Goal: Check status: Check status

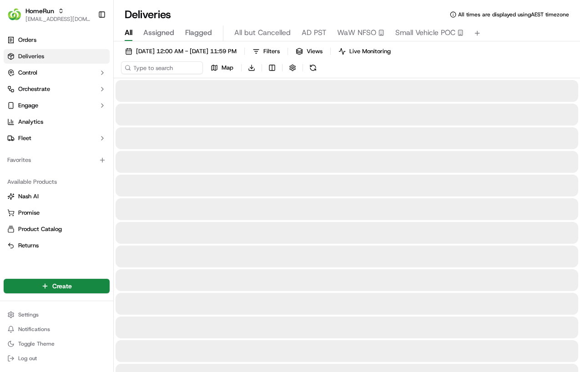
click at [0, 52] on div "Orders Deliveries Control Orchestrate Engage Analytics Fleet" at bounding box center [56, 89] width 113 height 120
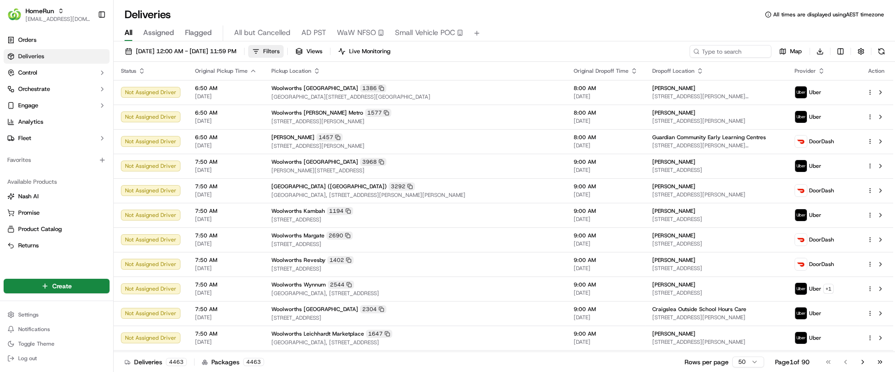
click at [280, 49] on span "Filters" at bounding box center [271, 51] width 16 height 8
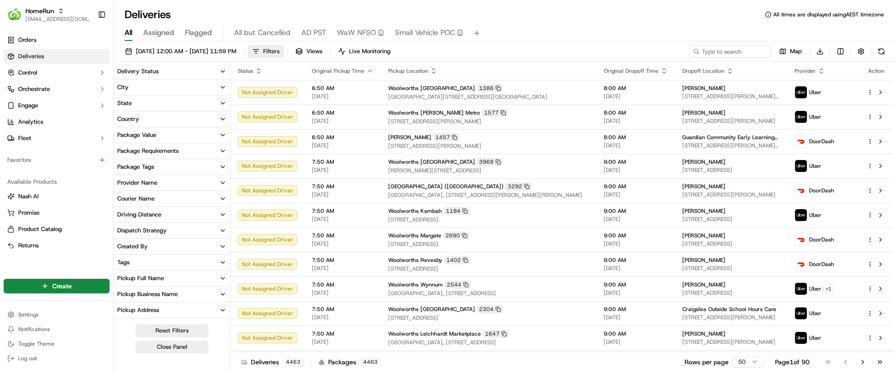
click at [280, 49] on span "Filters" at bounding box center [271, 51] width 16 height 8
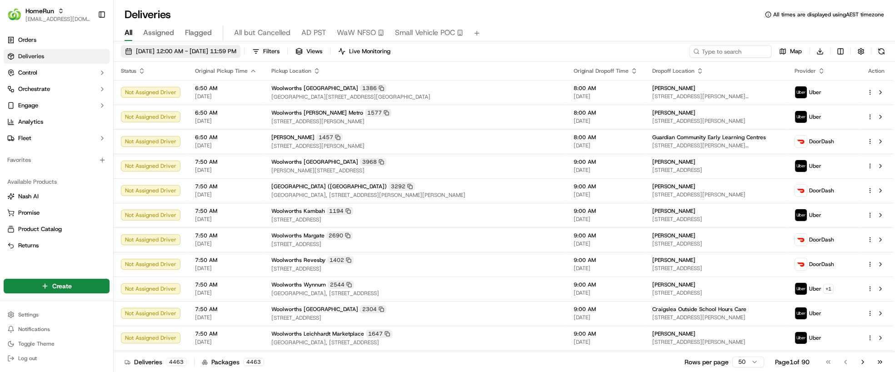
click at [236, 47] on span "[DATE] 12:00 AM - [DATE] 11:59 PM" at bounding box center [186, 51] width 100 height 8
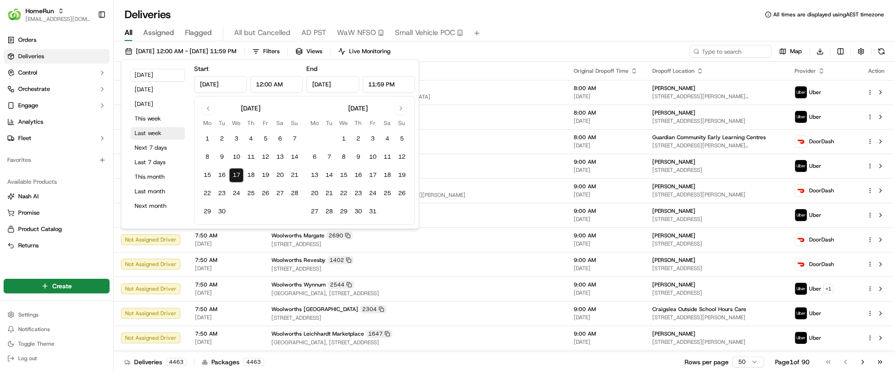
click at [165, 134] on button "Last week" at bounding box center [157, 133] width 55 height 13
type input "[DATE]"
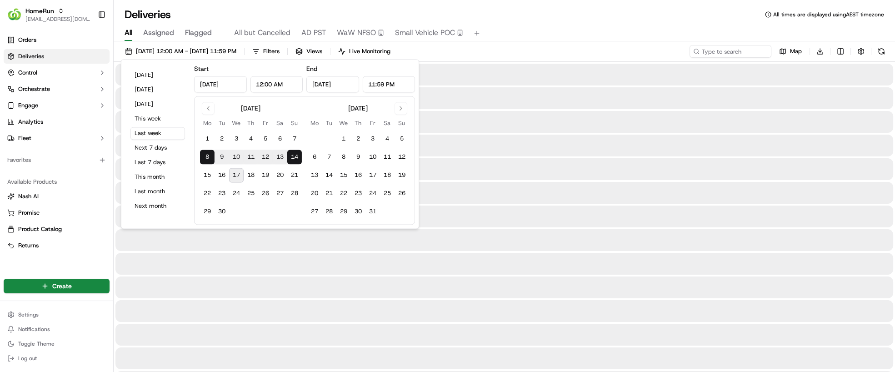
click at [562, 31] on div "All Assigned Flagged All but Cancelled AD PST WaW NFSO Small Vehicle POC" at bounding box center [505, 33] width 782 height 16
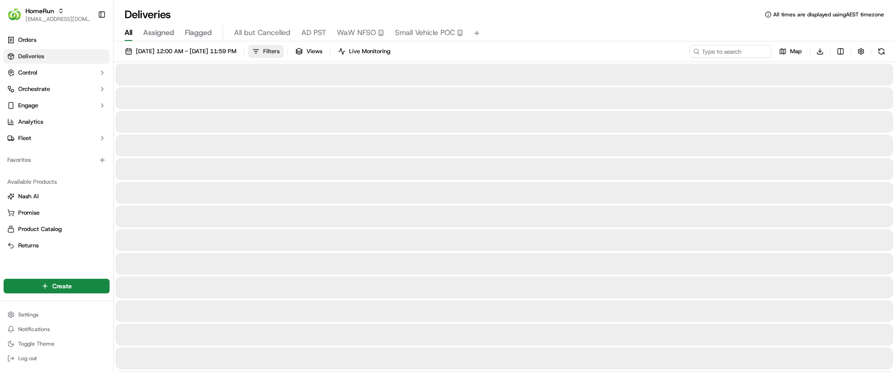
click at [284, 52] on button "Filters" at bounding box center [265, 51] width 35 height 13
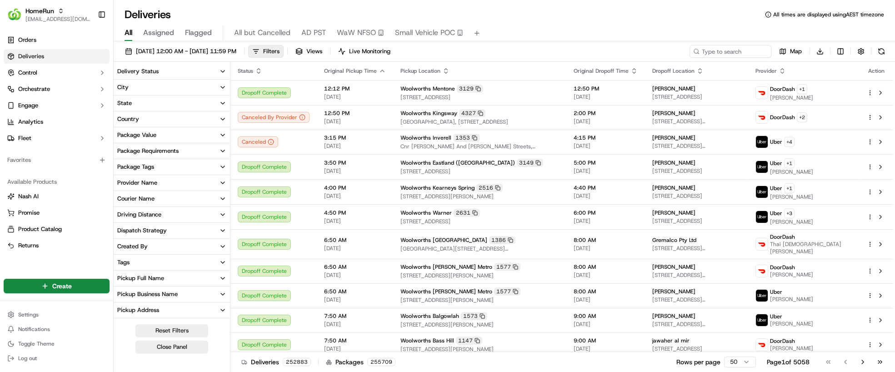
click at [196, 184] on button "Provider Name" at bounding box center [172, 182] width 116 height 15
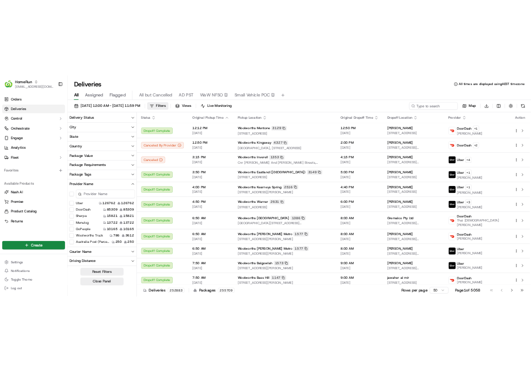
scroll to position [50, 0]
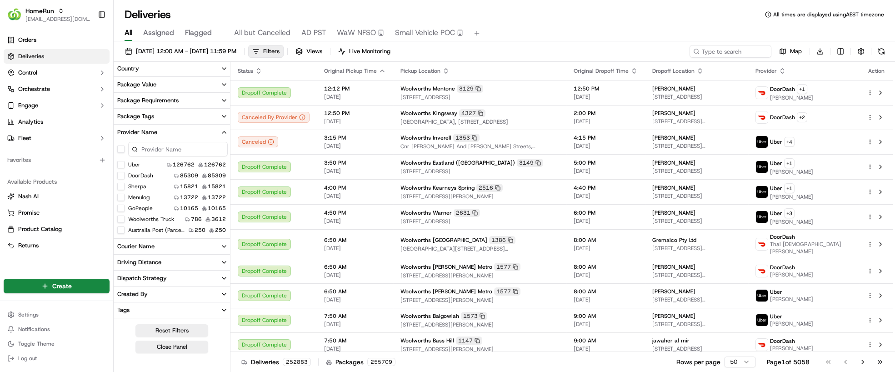
click at [175, 43] on div "[DATE] 12:00 AM - [DATE] 11:59 PM Filters Views Live Monitoring Map Download De…" at bounding box center [505, 207] width 782 height 332
click at [176, 49] on span "[DATE] 12:00 AM - [DATE] 11:59 PM" at bounding box center [186, 51] width 100 height 8
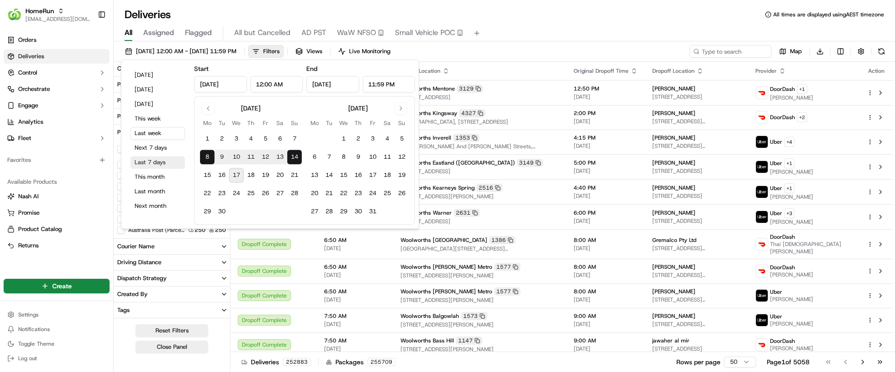
click at [162, 161] on button "Last 7 days" at bounding box center [157, 162] width 55 height 13
type input "[DATE]"
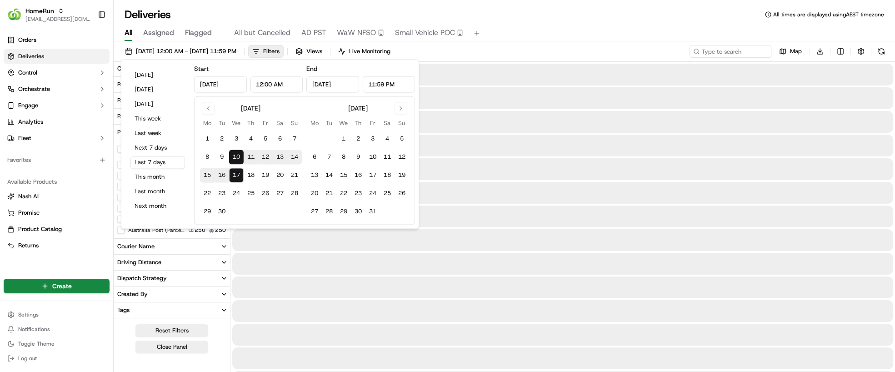
click at [524, 35] on div "All Assigned Flagged All but Cancelled AD PST WaW NFSO Small Vehicle POC" at bounding box center [505, 33] width 782 height 16
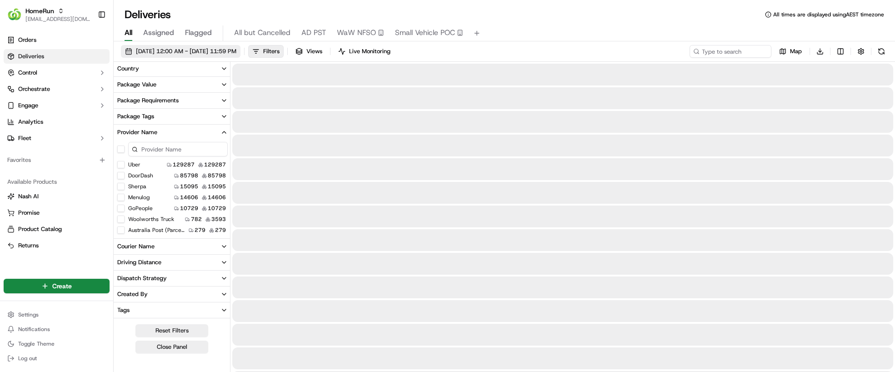
click at [173, 53] on span "[DATE] 12:00 AM - [DATE] 11:59 PM" at bounding box center [186, 51] width 100 height 8
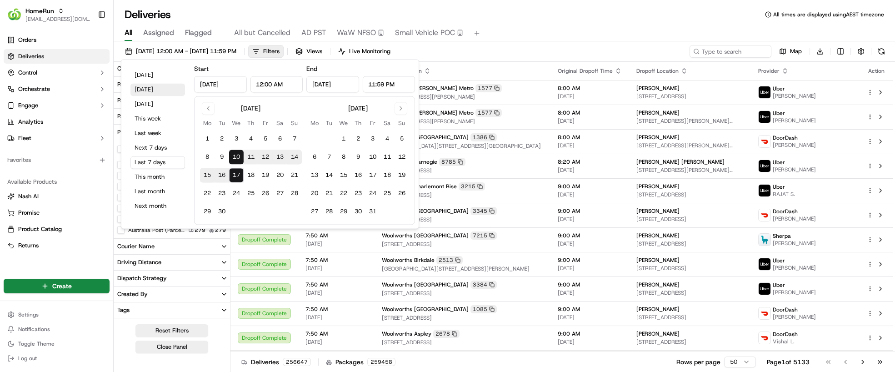
click at [160, 91] on button "[DATE]" at bounding box center [157, 89] width 55 height 13
type input "[DATE]"
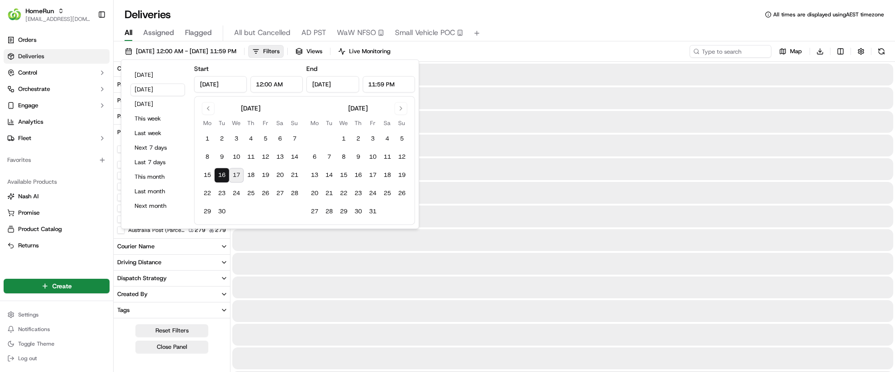
click at [544, 24] on div "All Assigned Flagged All but Cancelled AD PST WaW NFSO Small Vehicle POC" at bounding box center [505, 32] width 782 height 20
